Goal: Check status: Check status

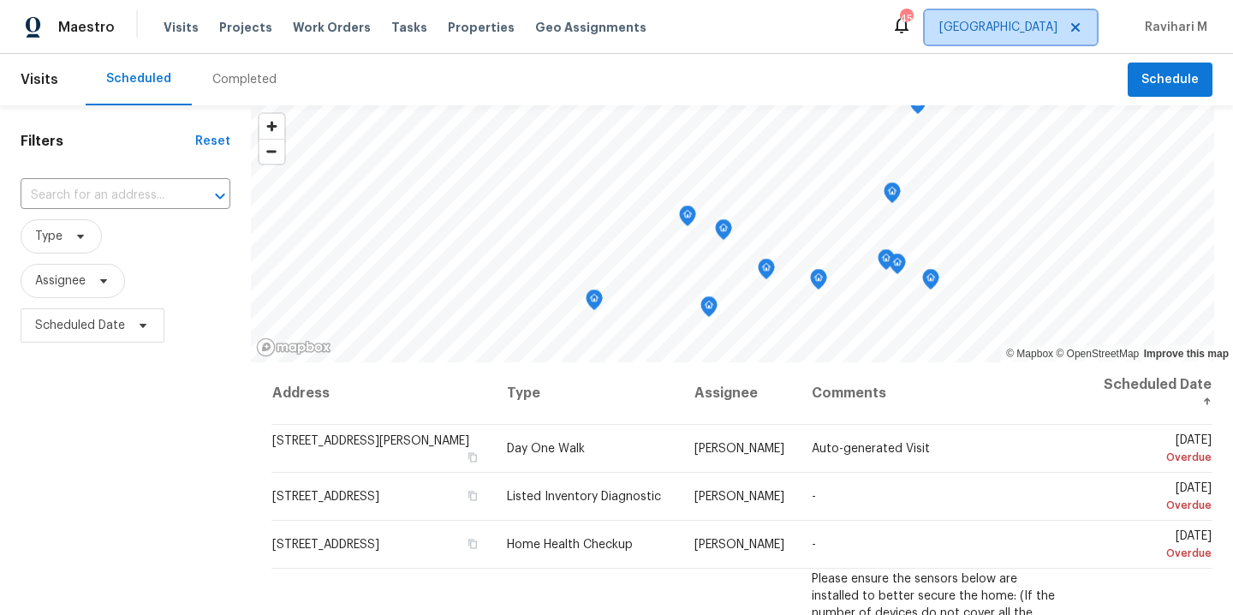
click at [1044, 31] on span "[GEOGRAPHIC_DATA]" at bounding box center [998, 27] width 118 height 17
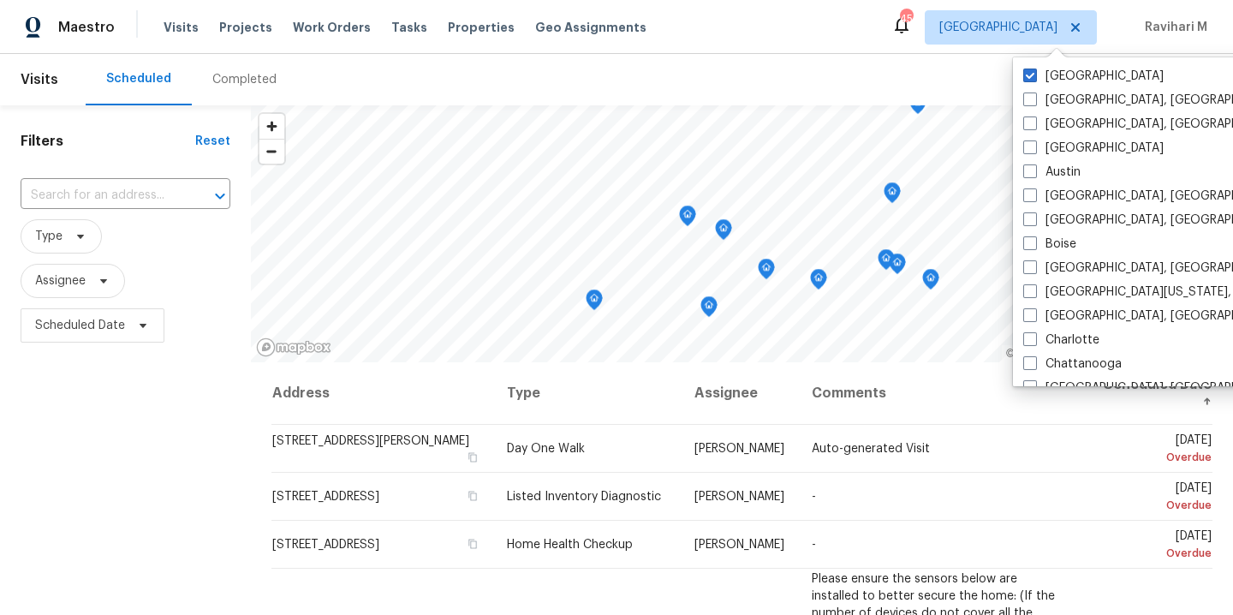
click at [1044, 31] on span "[GEOGRAPHIC_DATA]" at bounding box center [998, 27] width 118 height 17
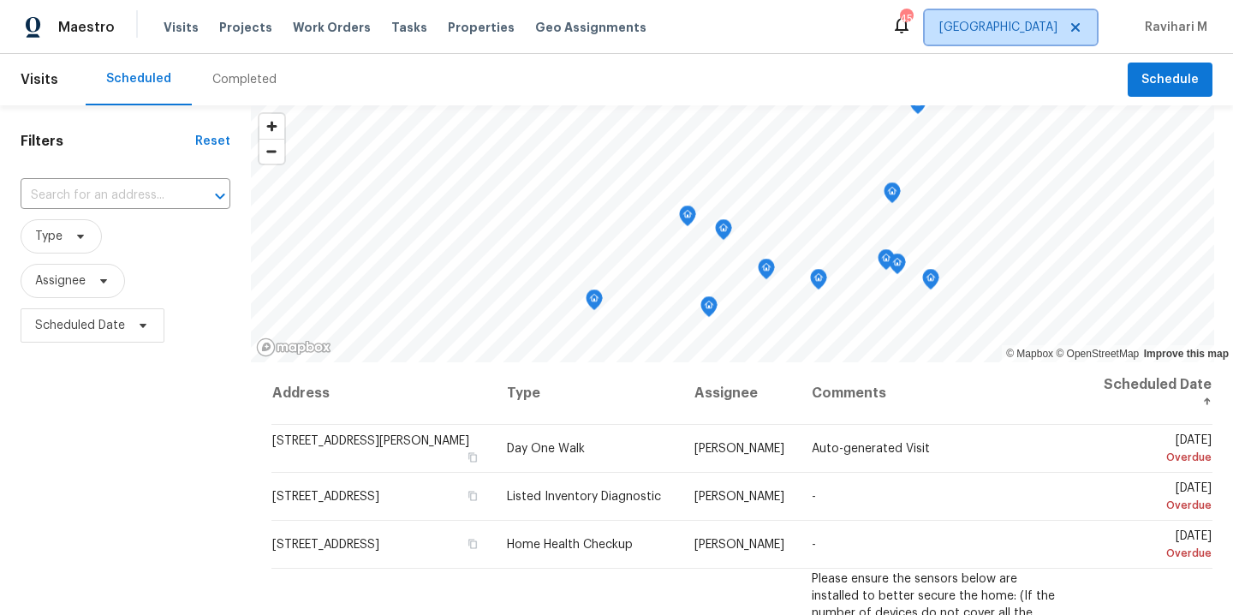
click at [1044, 31] on span "[GEOGRAPHIC_DATA]" at bounding box center [998, 27] width 118 height 17
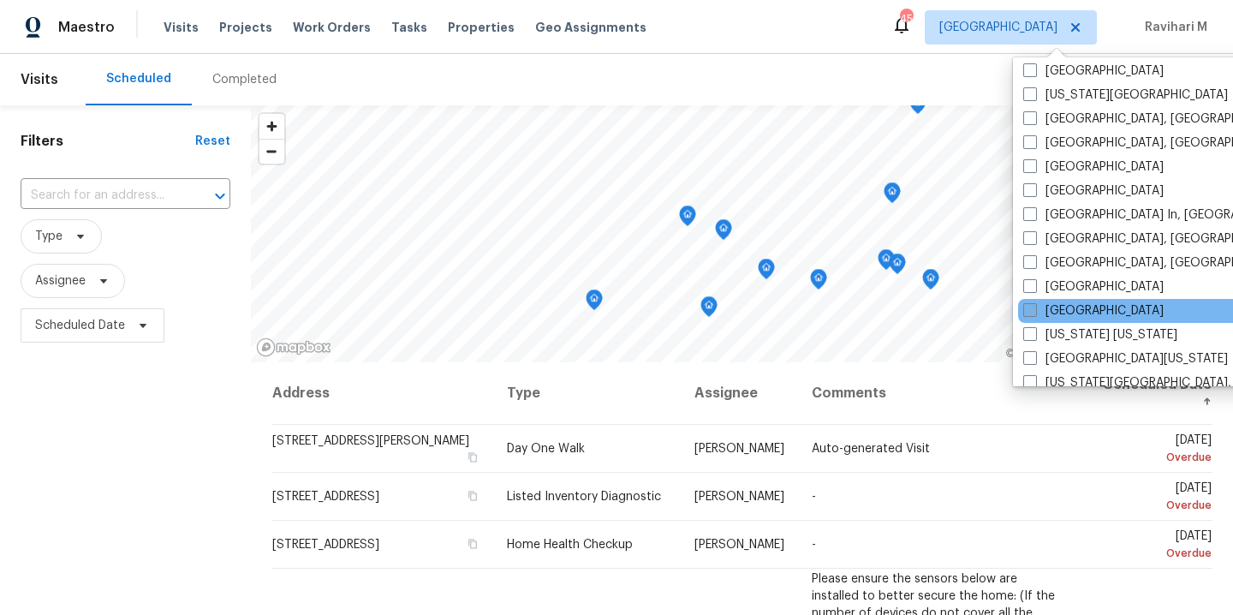
scroll to position [829, 0]
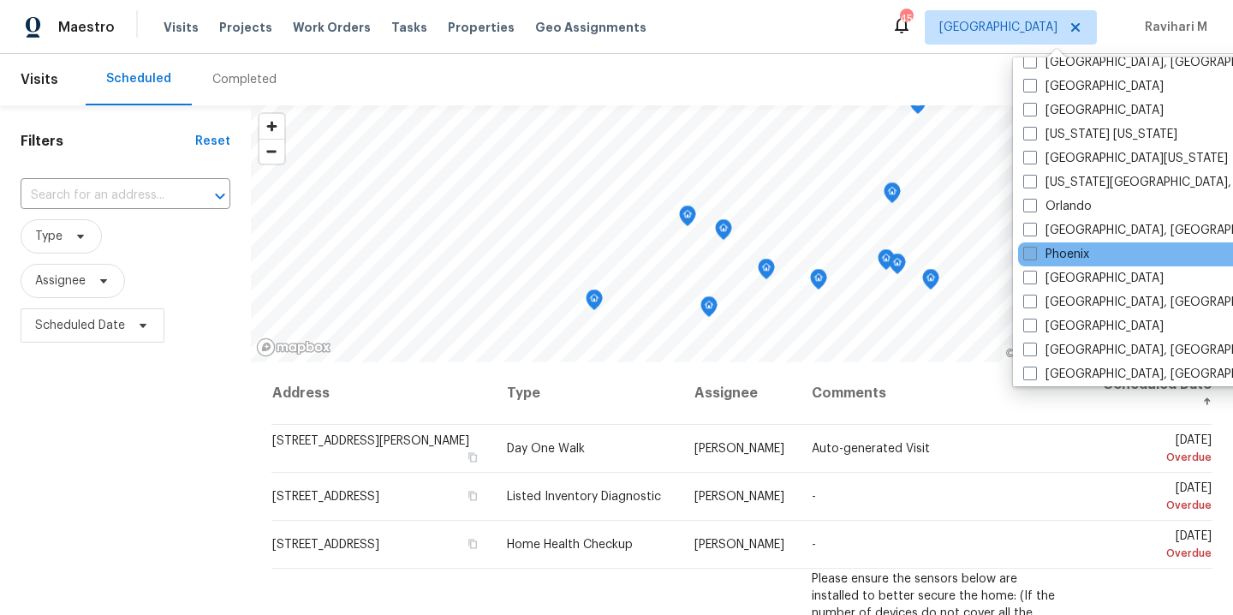
click at [1029, 253] on span at bounding box center [1030, 254] width 14 height 14
click at [1029, 253] on input "Phoenix" at bounding box center [1028, 251] width 11 height 11
checkbox input "true"
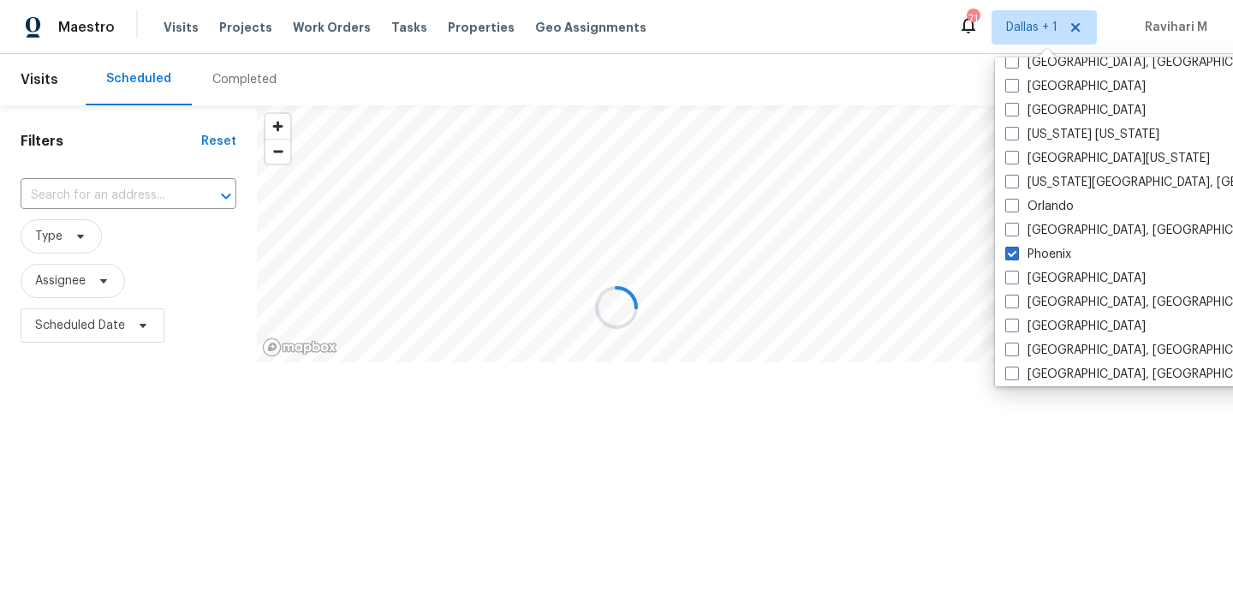
click at [241, 76] on div at bounding box center [616, 307] width 1233 height 615
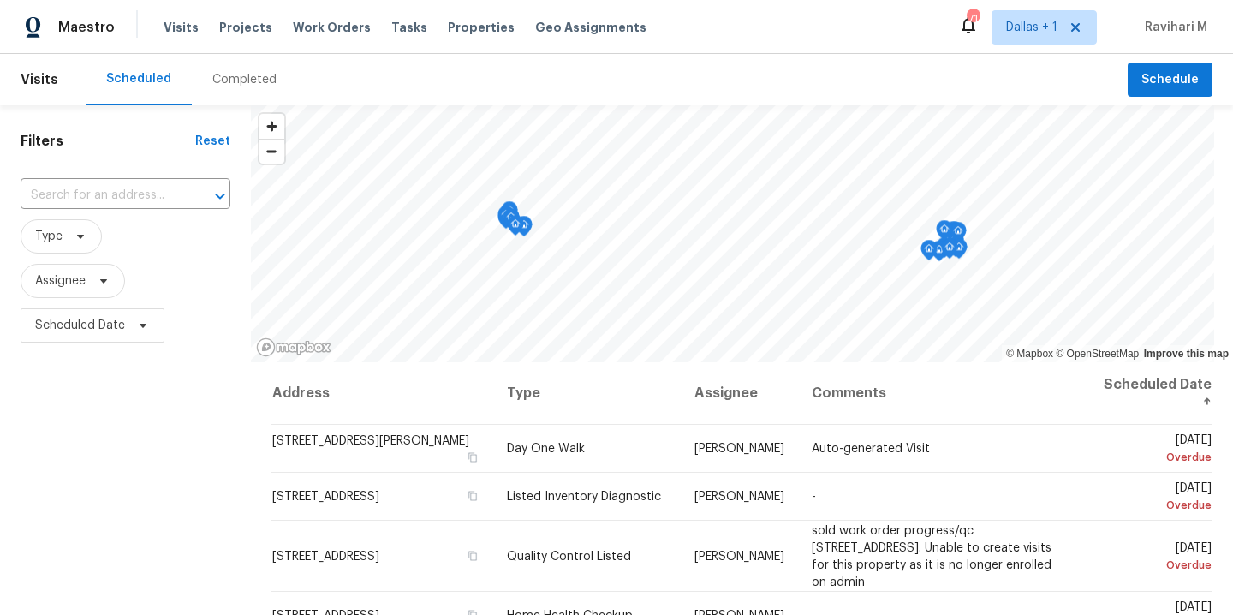
click at [241, 76] on div "Completed" at bounding box center [244, 79] width 64 height 17
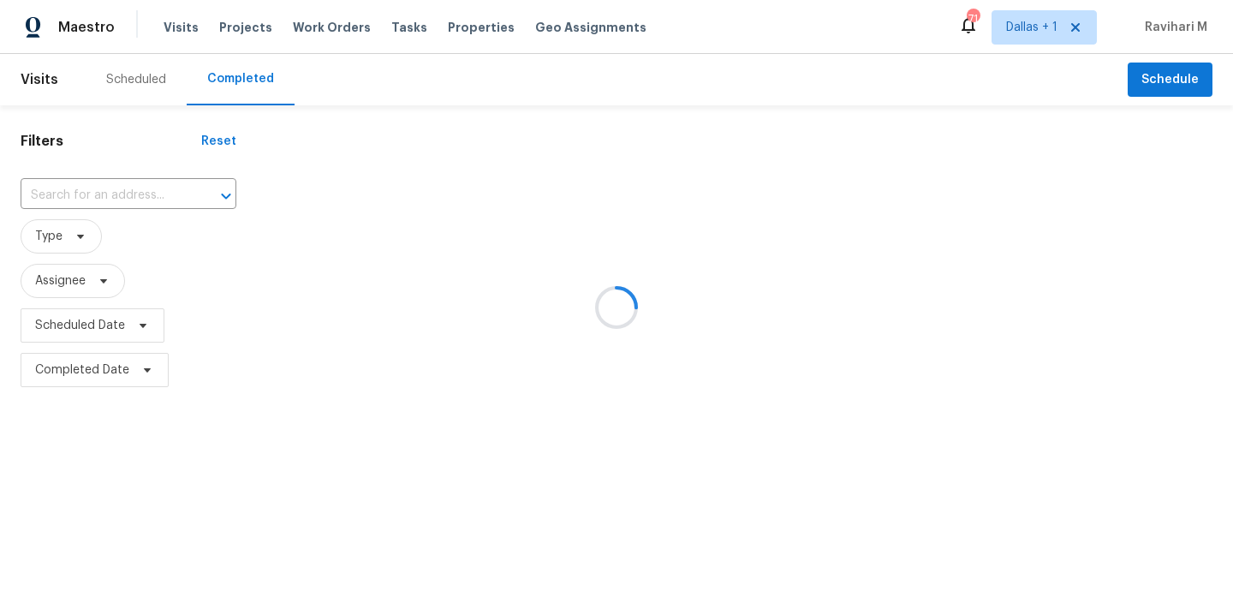
click at [241, 76] on div at bounding box center [616, 307] width 1233 height 615
click at [88, 194] on div at bounding box center [616, 307] width 1233 height 615
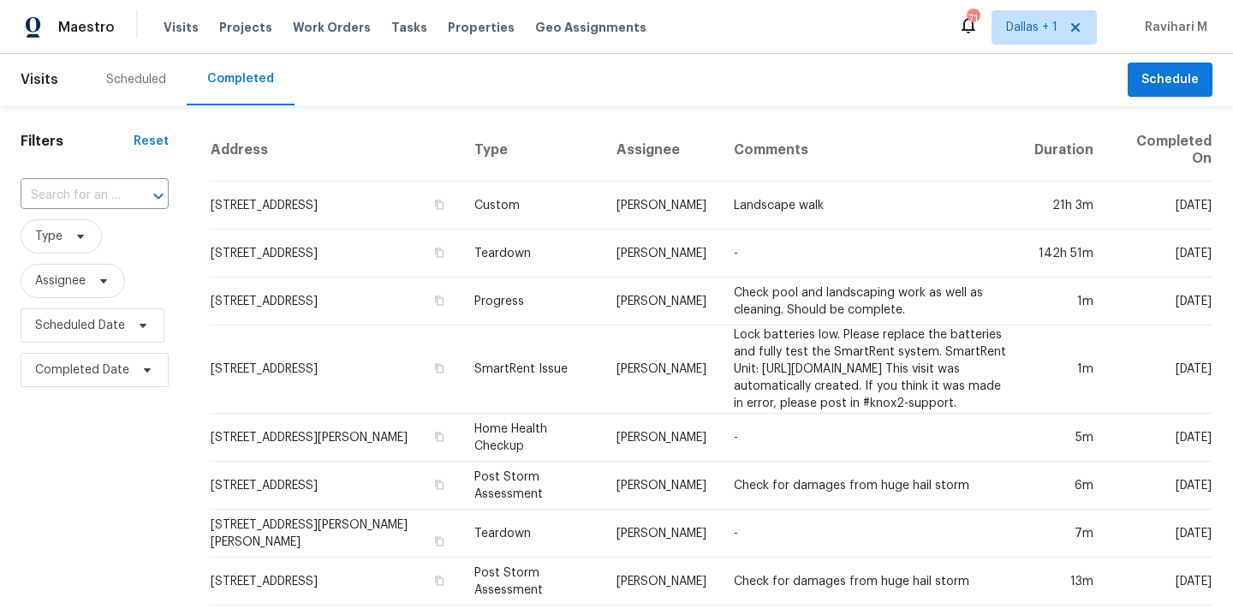
click at [88, 194] on input "text" at bounding box center [71, 195] width 100 height 27
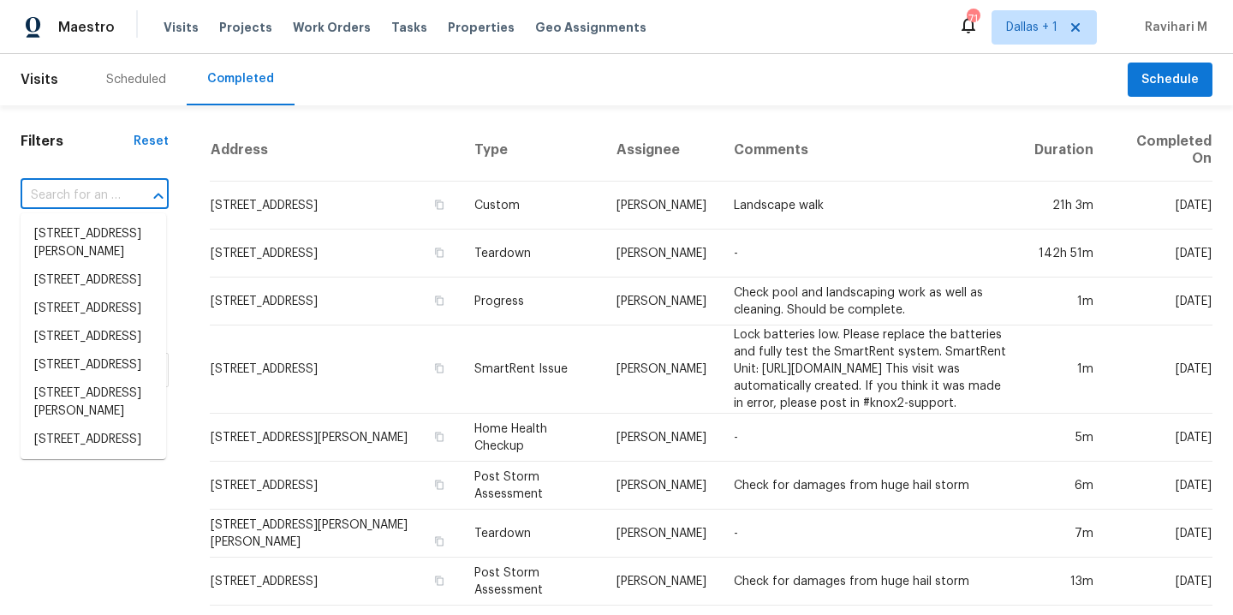
paste input "[STREET_ADDRESS]"
type input "[STREET_ADDRESS]"
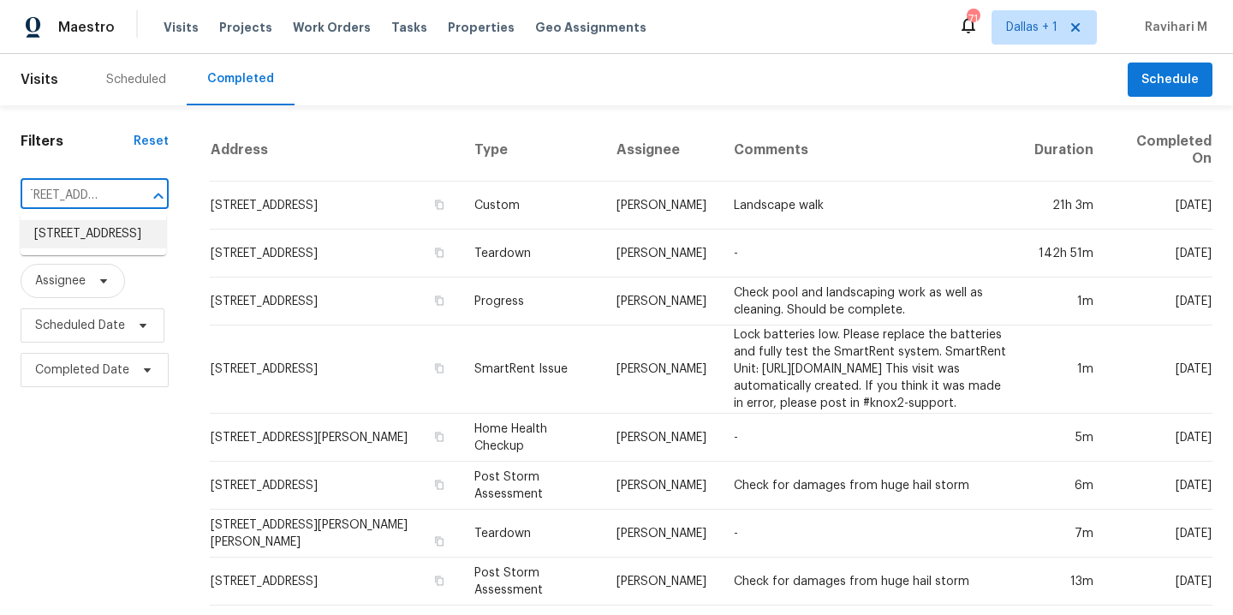
click at [102, 235] on li "[STREET_ADDRESS]" at bounding box center [94, 234] width 146 height 28
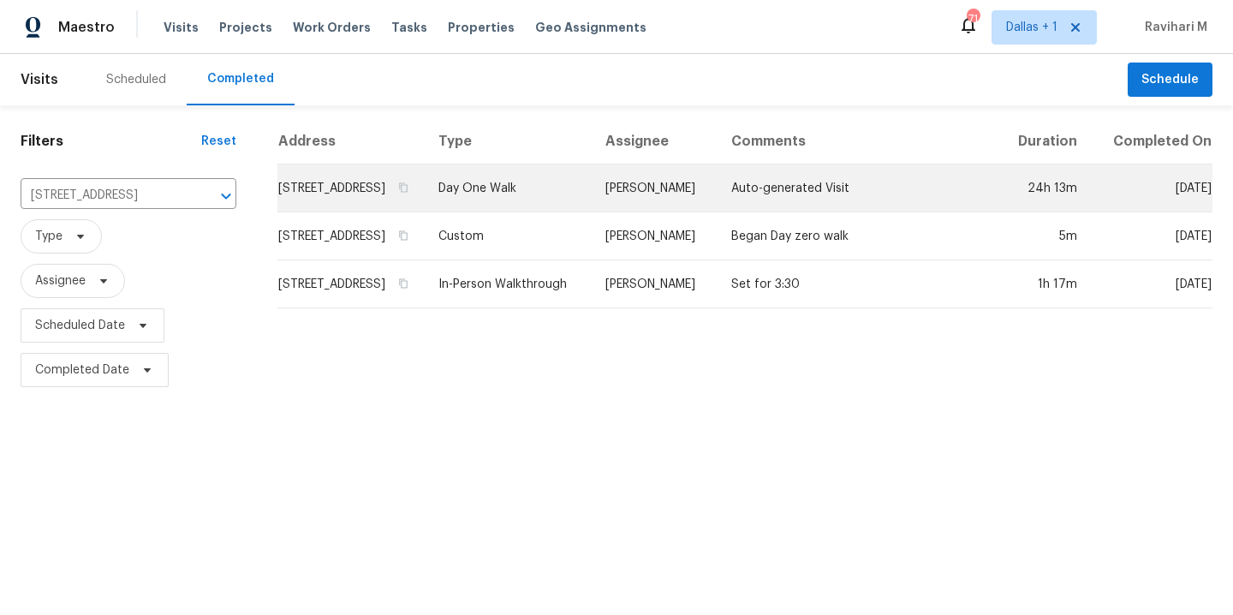
click at [543, 185] on td "Day One Walk" at bounding box center [508, 188] width 167 height 48
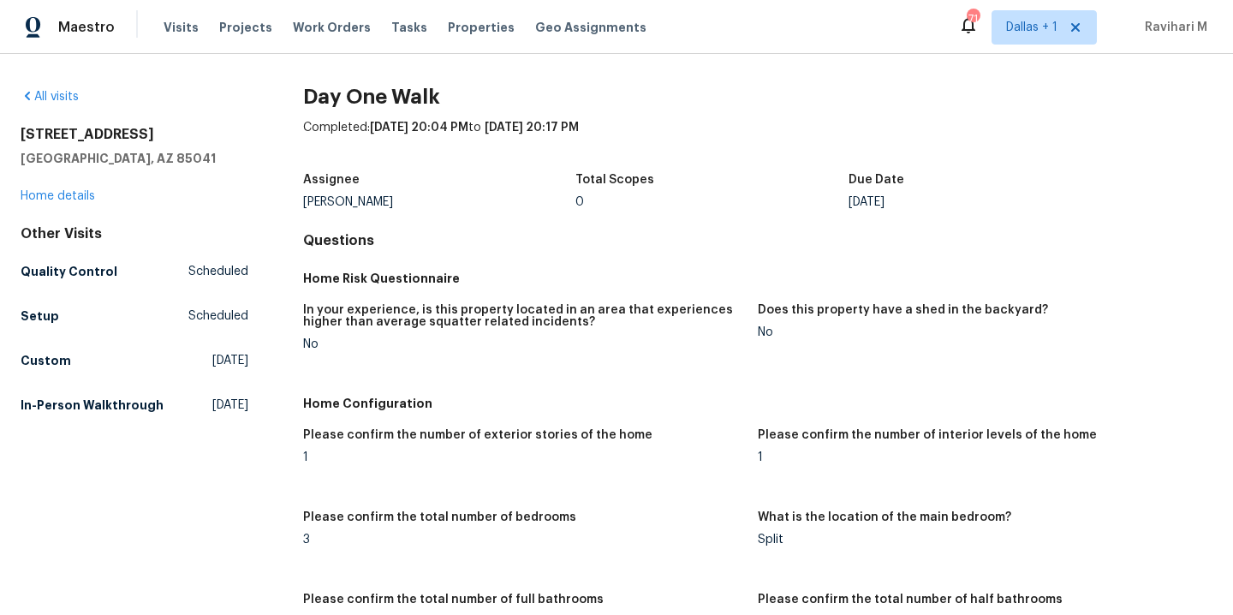
scroll to position [436, 0]
